Goal: Contribute content: Contribute content

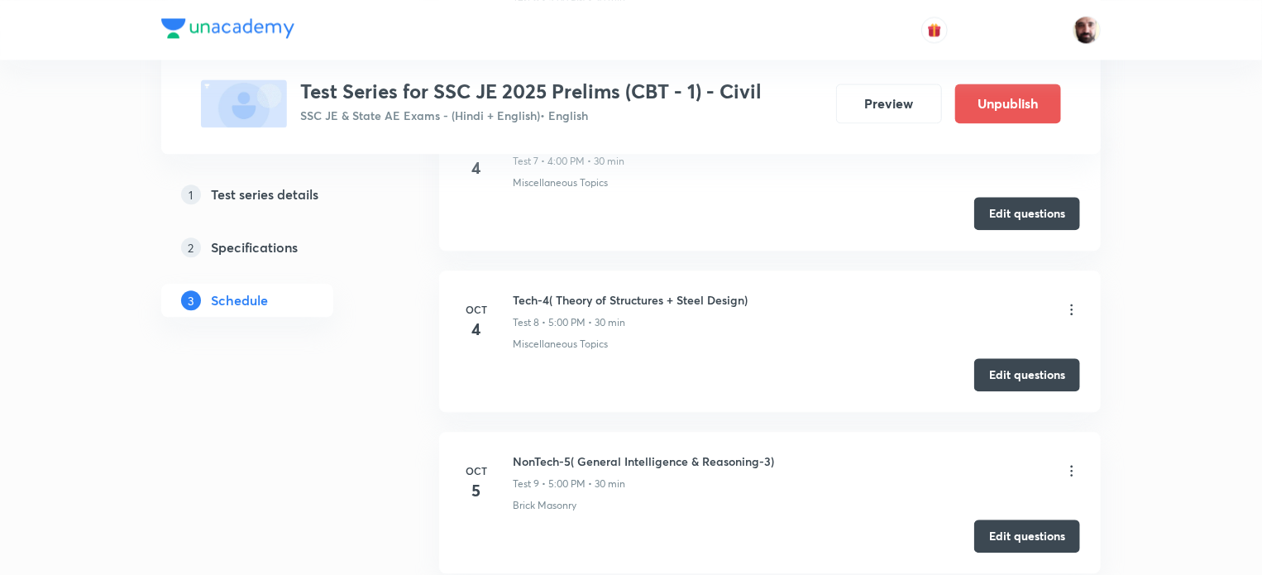
scroll to position [1840, 0]
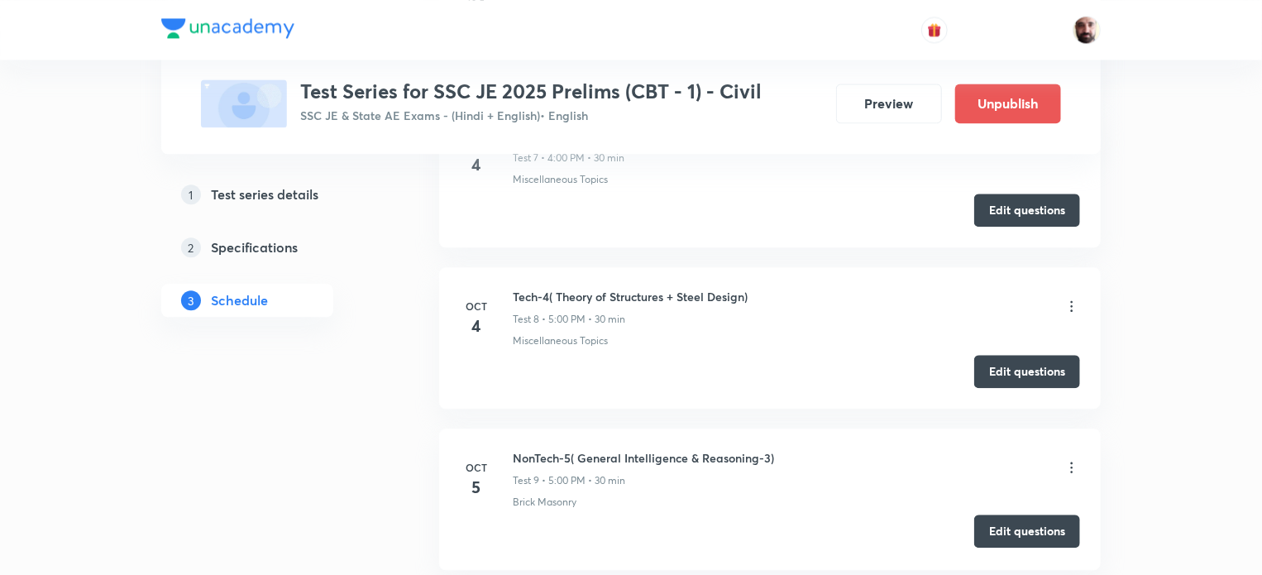
click at [1051, 528] on button "Edit questions" at bounding box center [1027, 530] width 106 height 33
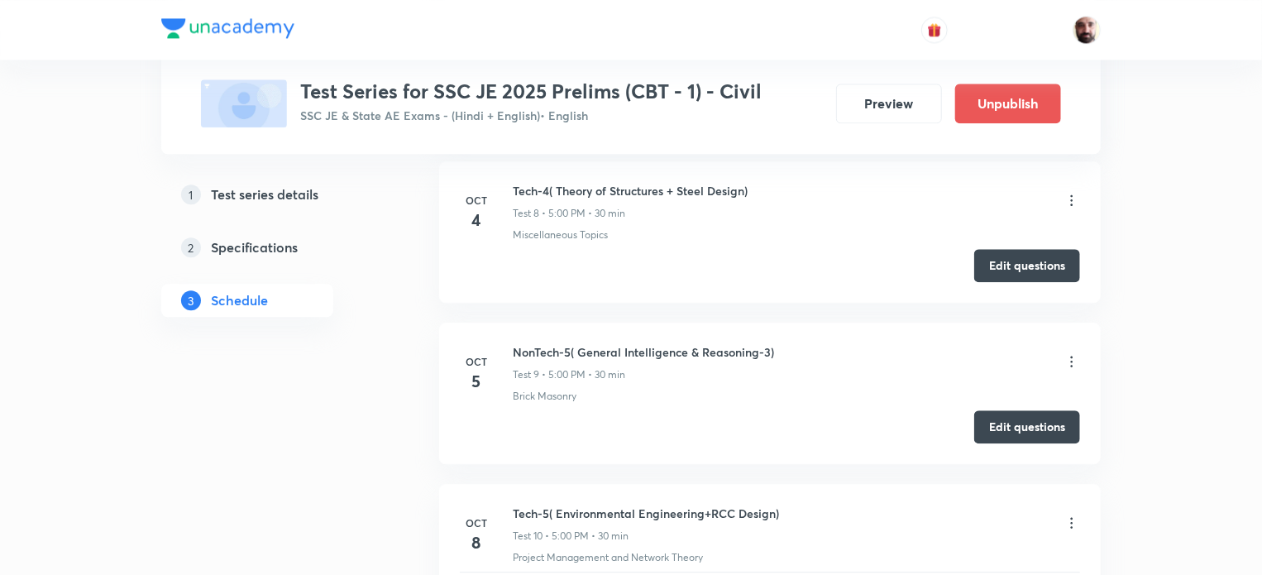
scroll to position [1965, 0]
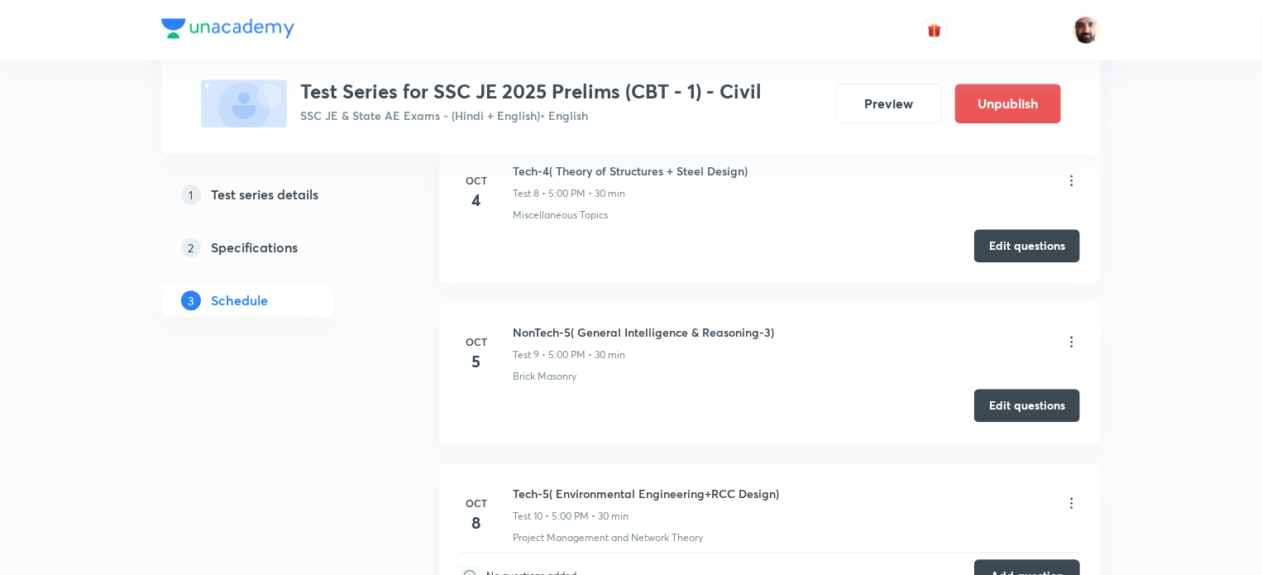
click at [999, 409] on button "Edit questions" at bounding box center [1027, 405] width 106 height 33
click at [1007, 403] on button "Edit questions" at bounding box center [1027, 405] width 106 height 33
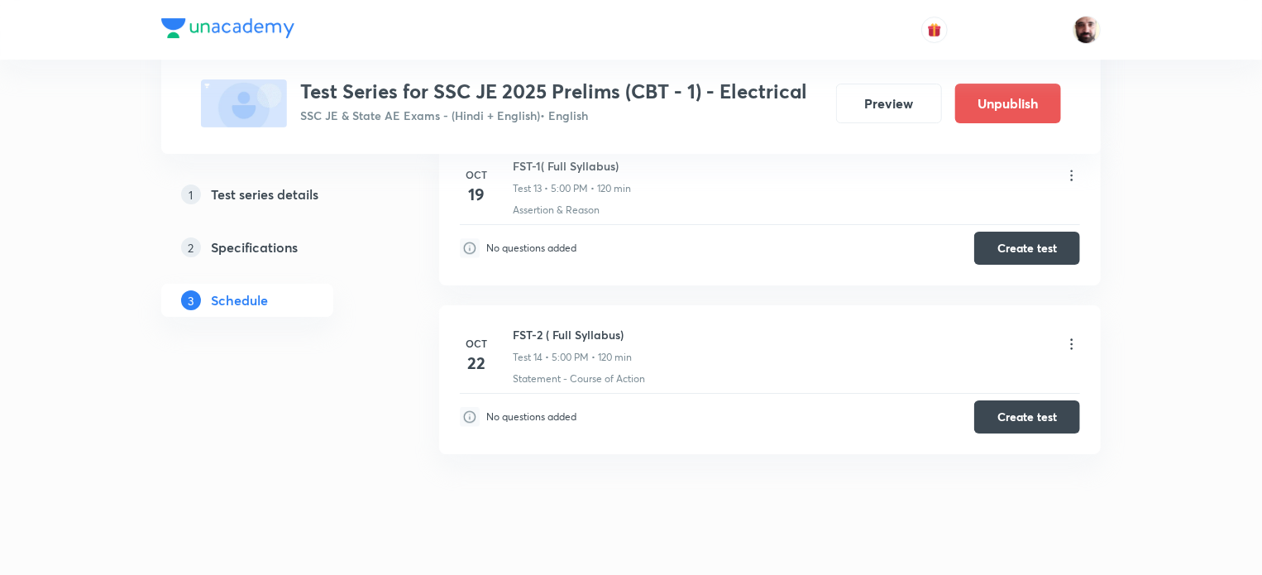
scroll to position [2864, 0]
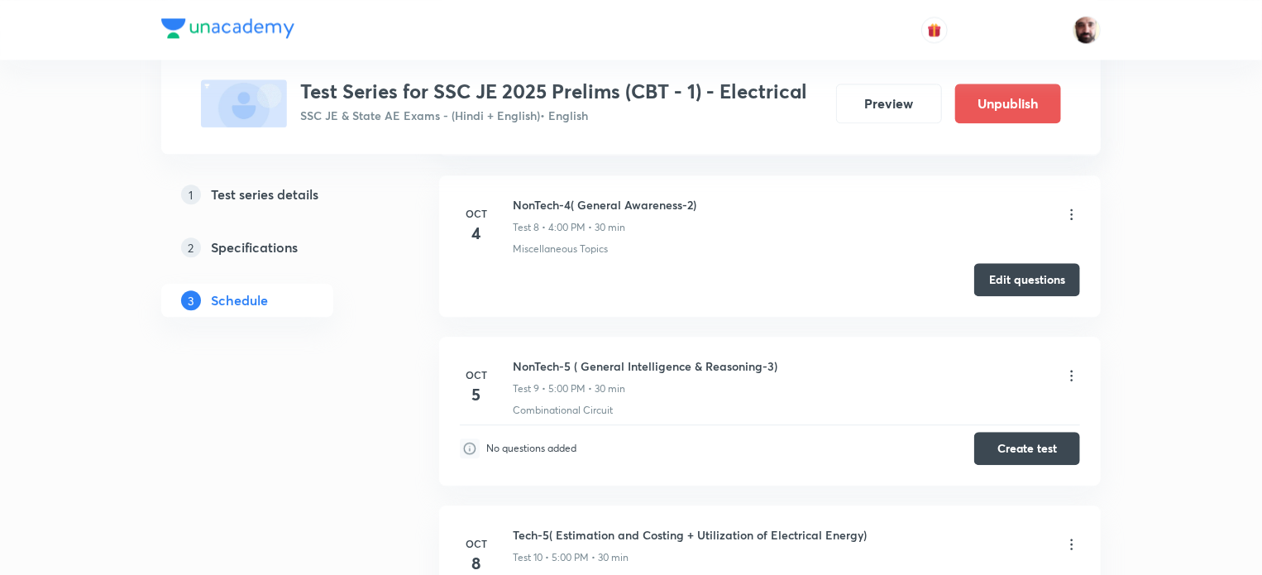
scroll to position [1982, 0]
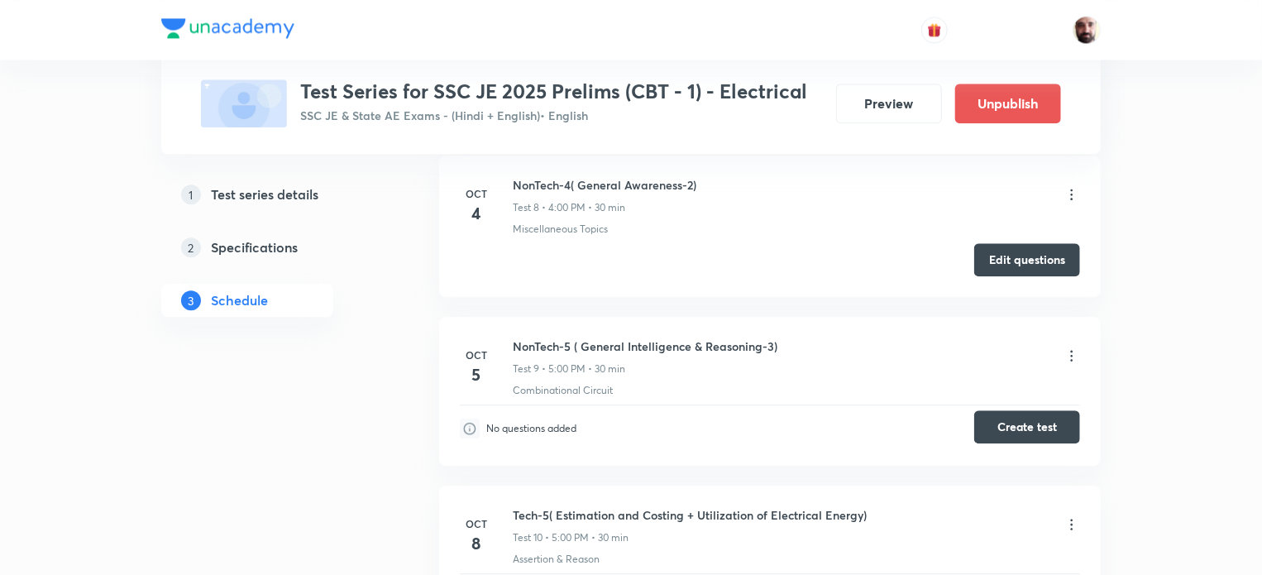
click at [1041, 423] on button "Create test" at bounding box center [1027, 426] width 106 height 33
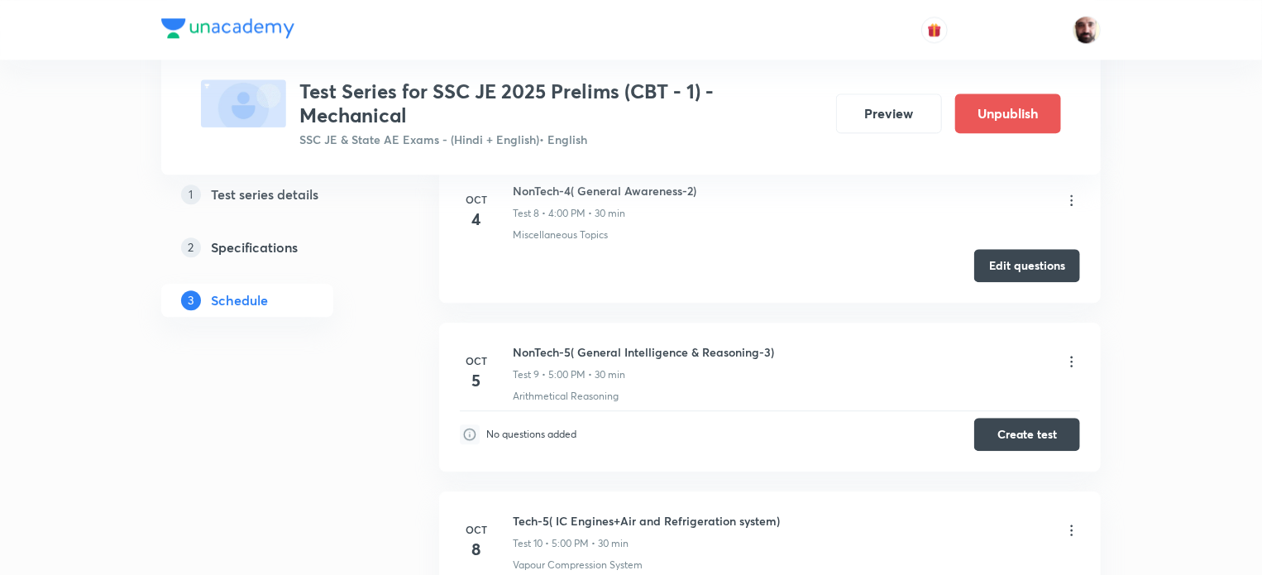
scroll to position [2036, 0]
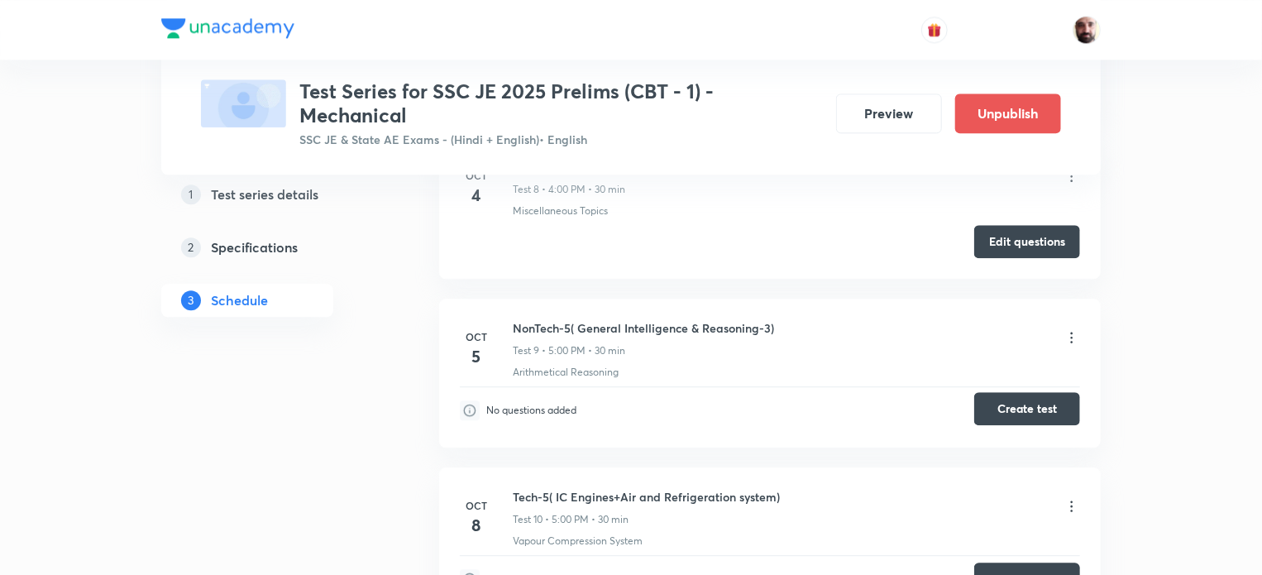
click at [1007, 411] on button "Create test" at bounding box center [1027, 408] width 106 height 33
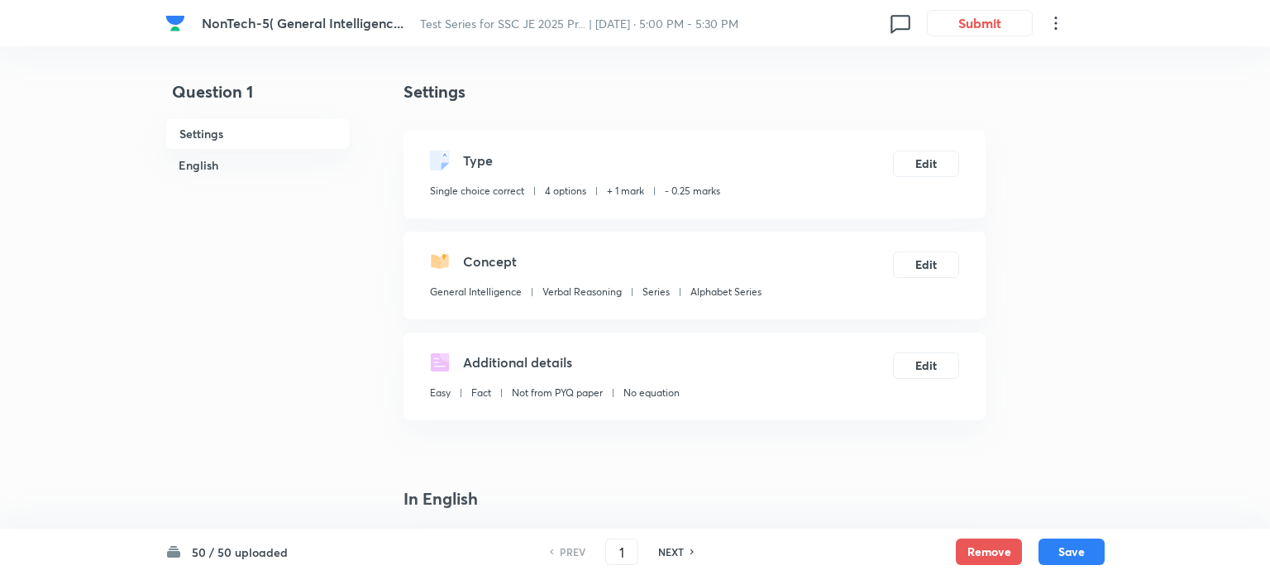
checkbox input "true"
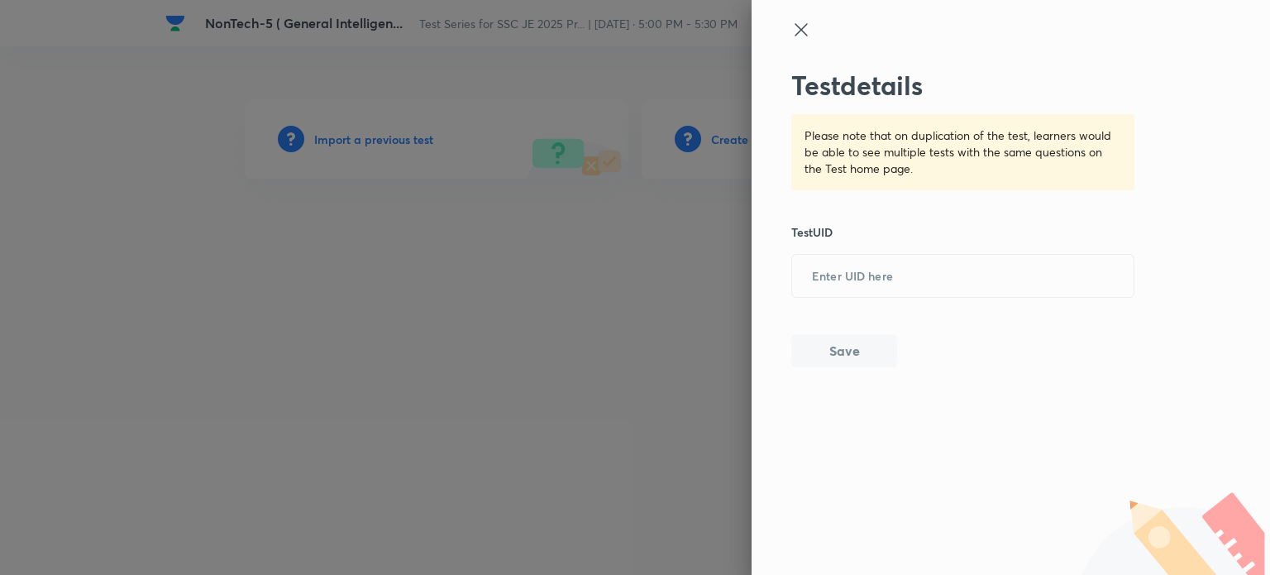
click at [868, 274] on input "text" at bounding box center [963, 276] width 342 height 41
paste input "8TJ23KAR89"
type input "8TJ23KAR89"
click at [881, 359] on button "Save" at bounding box center [845, 349] width 106 height 33
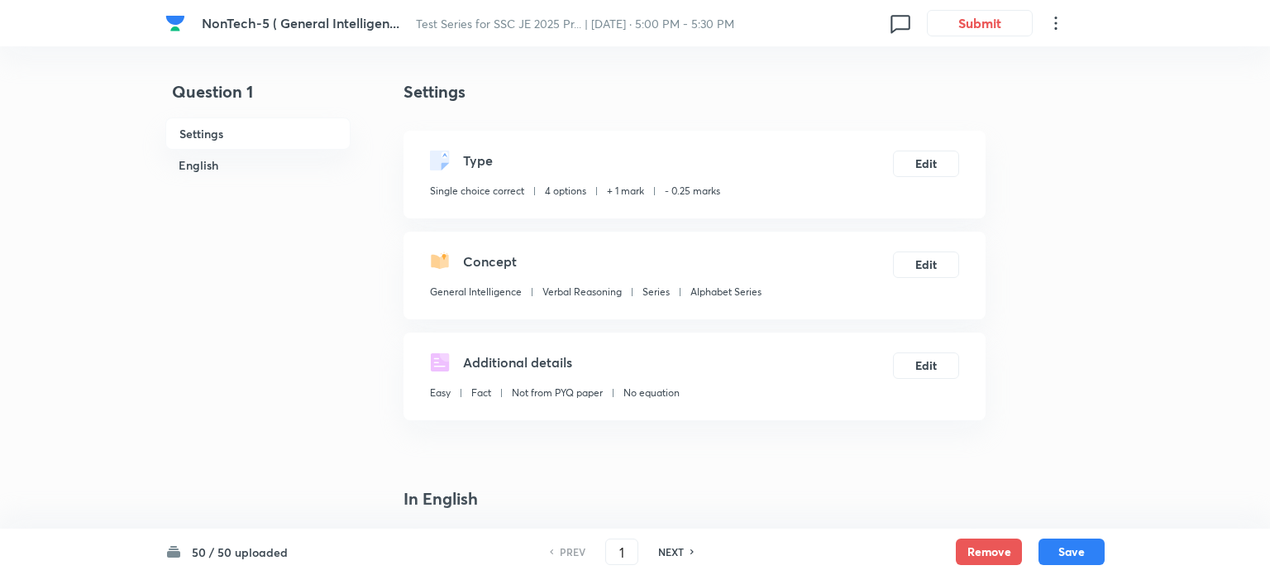
checkbox input "true"
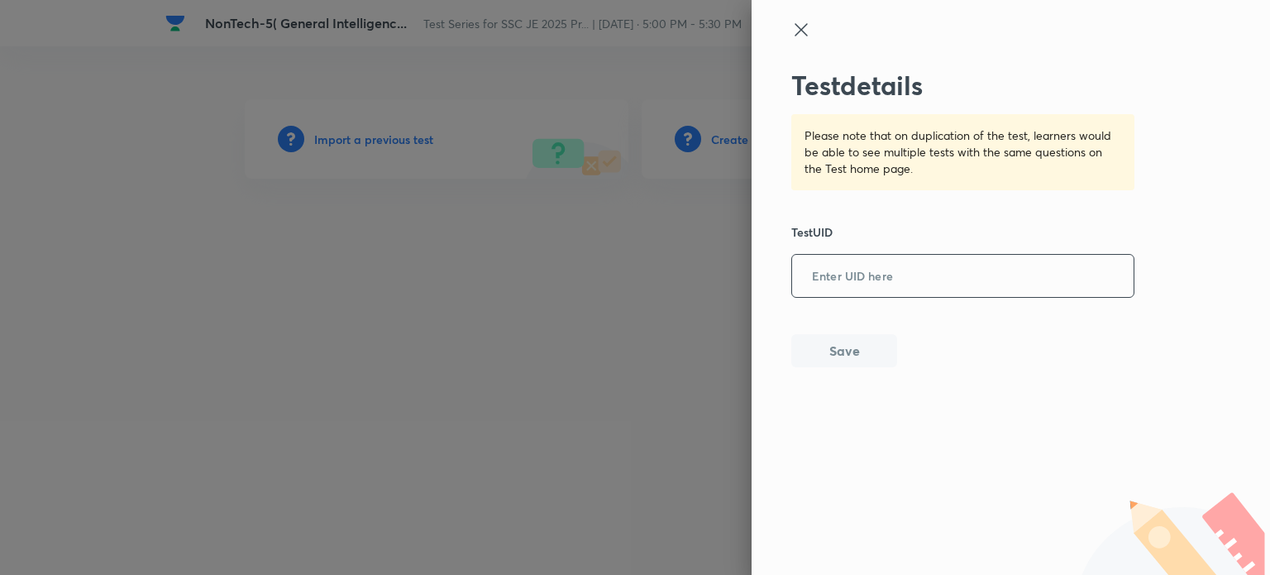
click at [853, 283] on input "text" at bounding box center [963, 276] width 342 height 41
paste input "8TJ23KAR89"
type input "8TJ23KAR89"
click at [850, 346] on button "Save" at bounding box center [845, 349] width 106 height 33
